Goal: Task Accomplishment & Management: Manage account settings

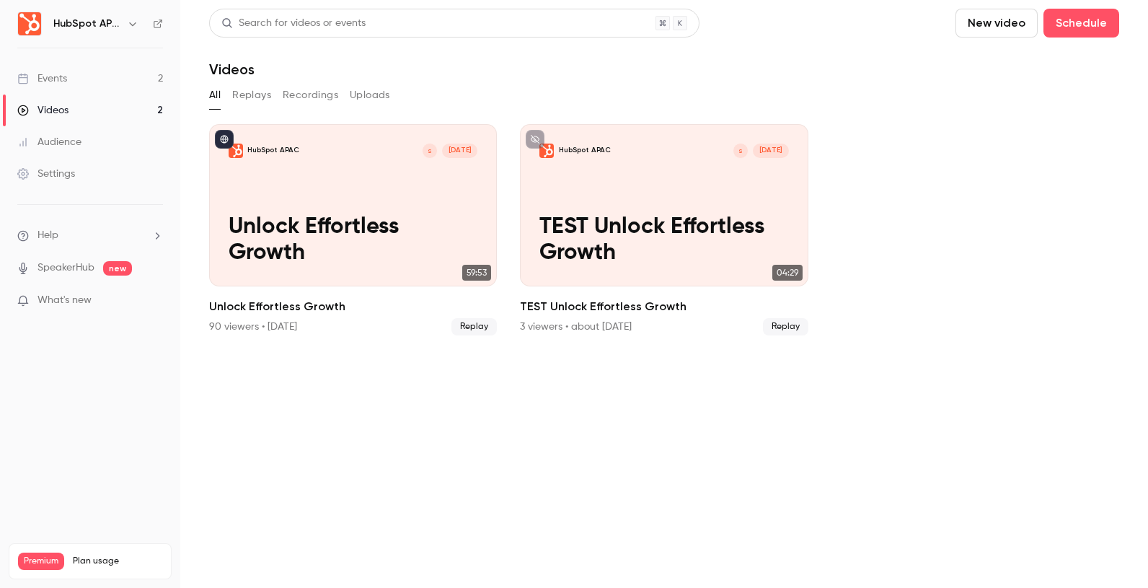
click at [123, 81] on link "Events 2" at bounding box center [90, 79] width 180 height 32
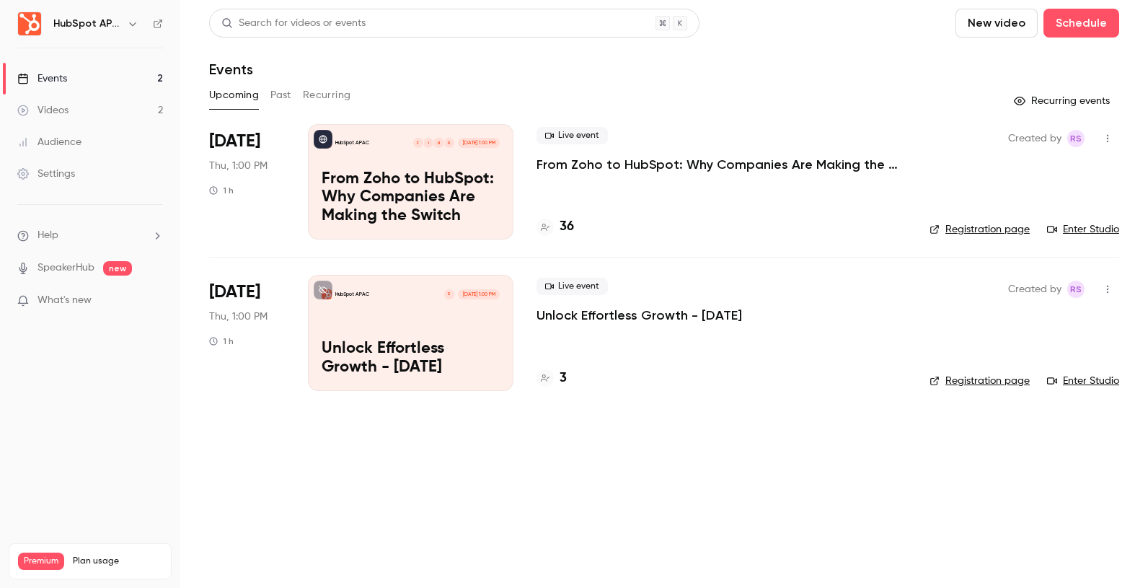
click at [663, 312] on p "Unlock Effortless Growth - [DATE]" at bounding box center [638, 314] width 205 height 17
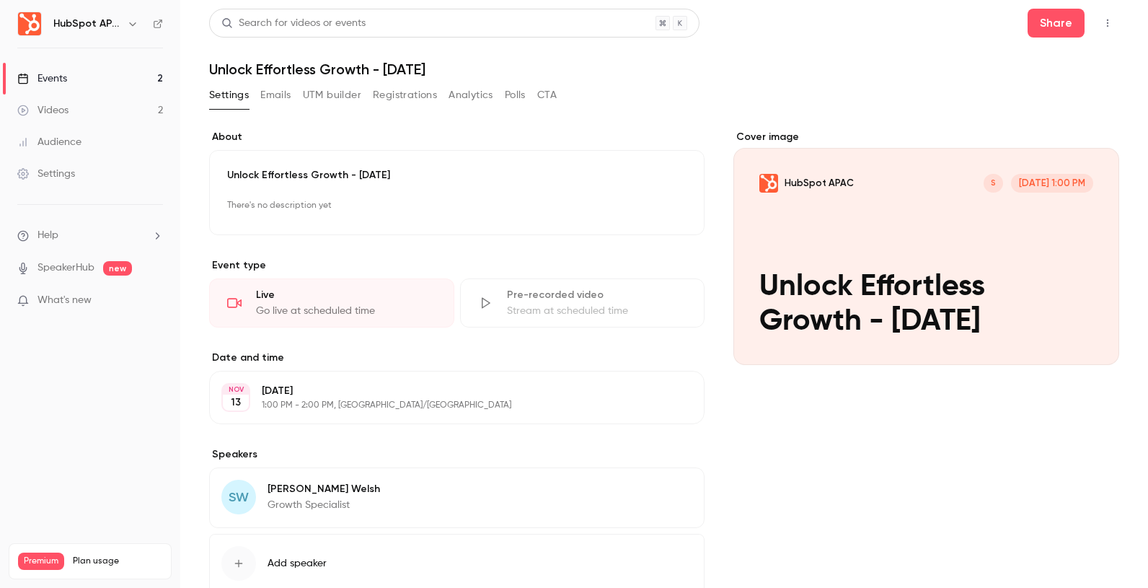
click at [376, 99] on button "Registrations" at bounding box center [405, 95] width 64 height 23
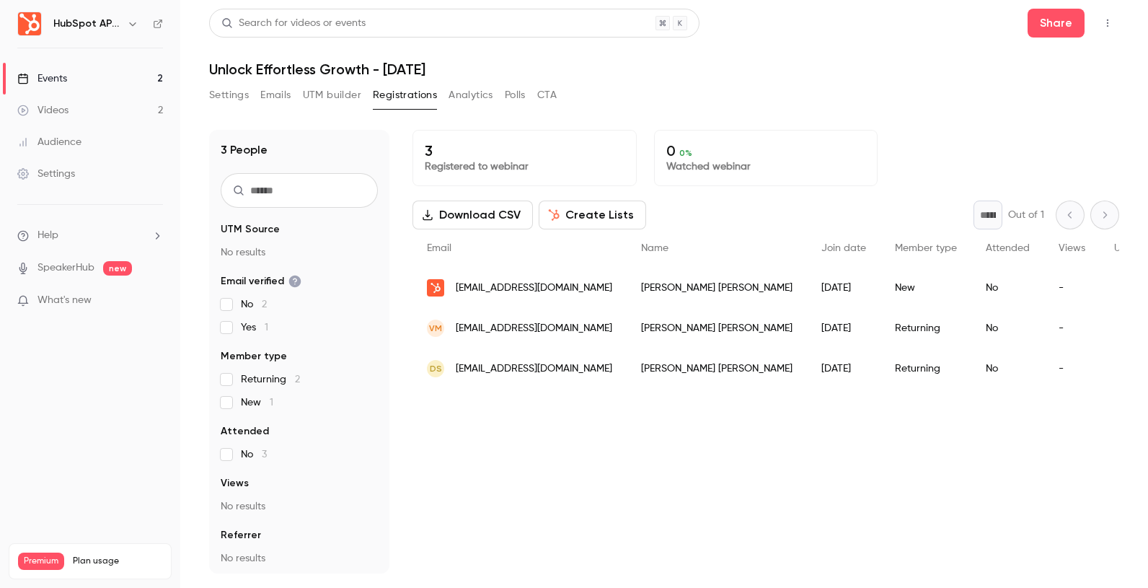
click at [133, 81] on link "Events 2" at bounding box center [90, 79] width 180 height 32
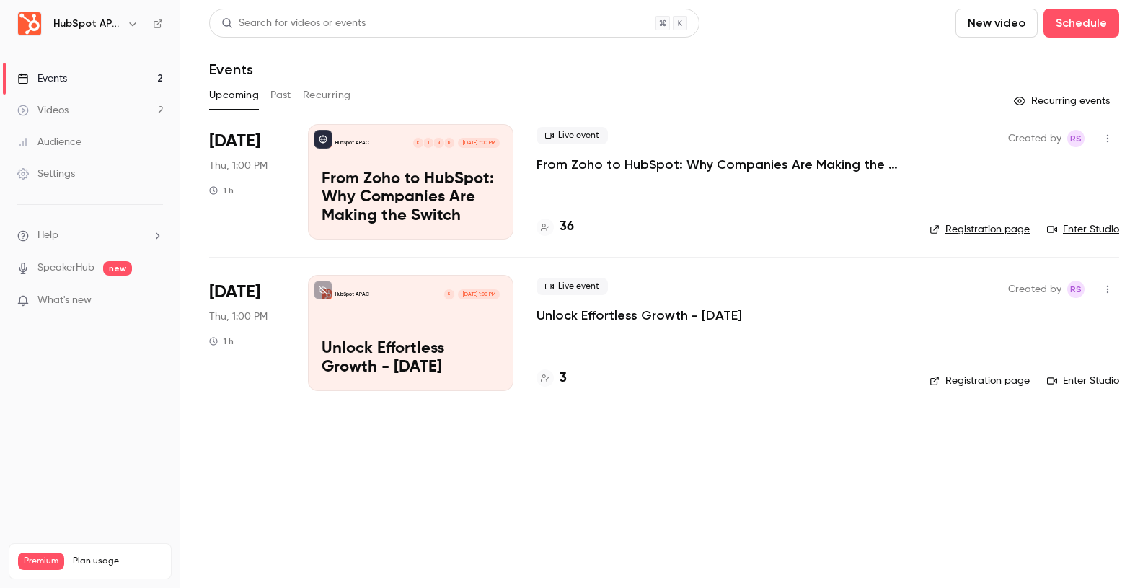
click at [642, 167] on p "From Zoho to HubSpot: Why Companies Are Making the Switch" at bounding box center [721, 164] width 370 height 17
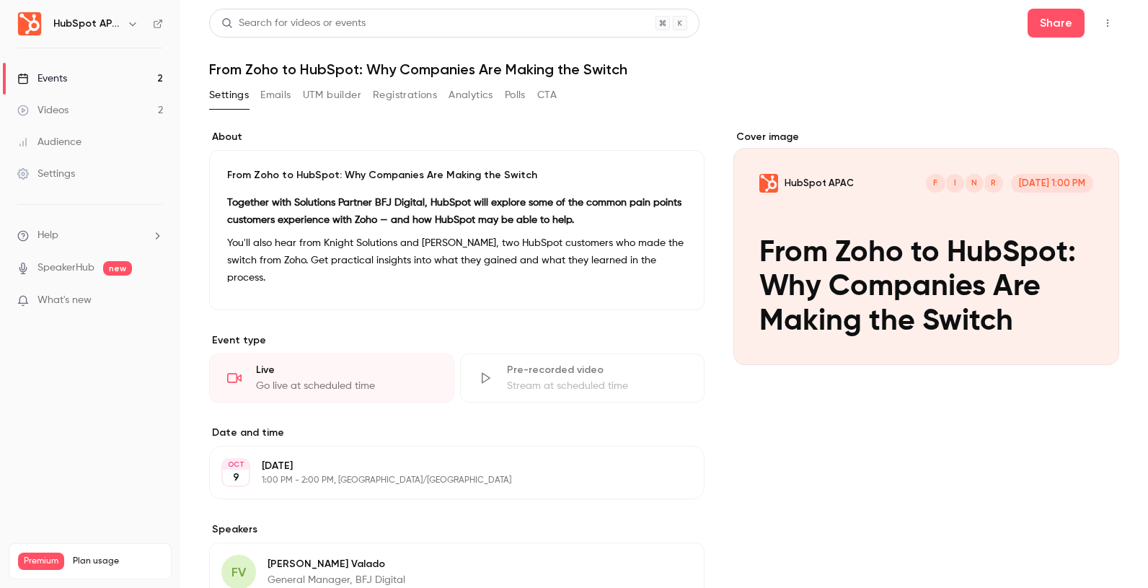
click at [399, 93] on button "Registrations" at bounding box center [405, 95] width 64 height 23
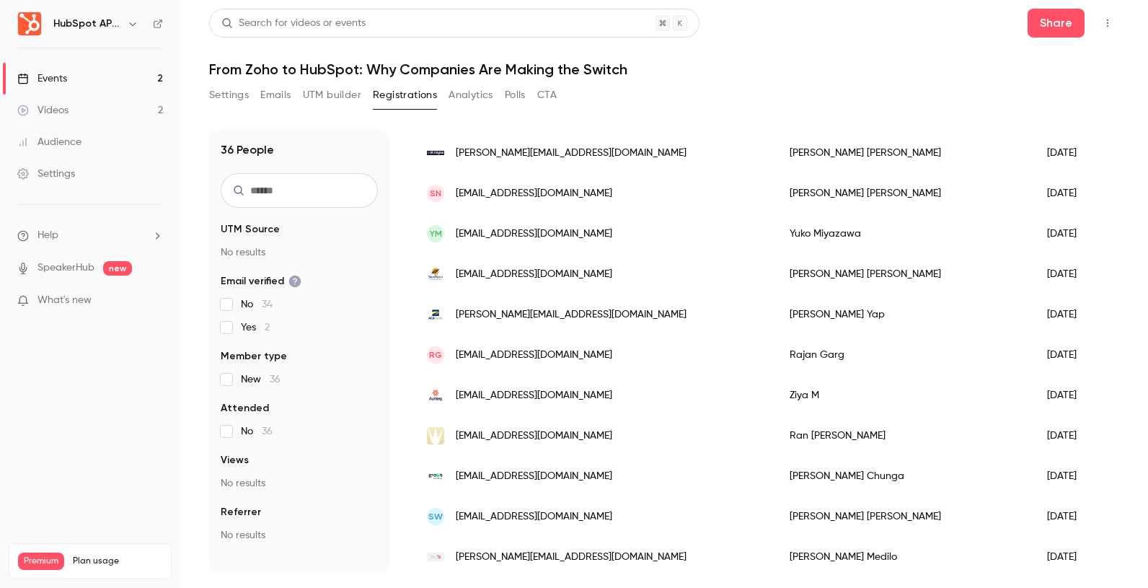
scroll to position [867, 0]
